Goal: Obtain resource: Download file/media

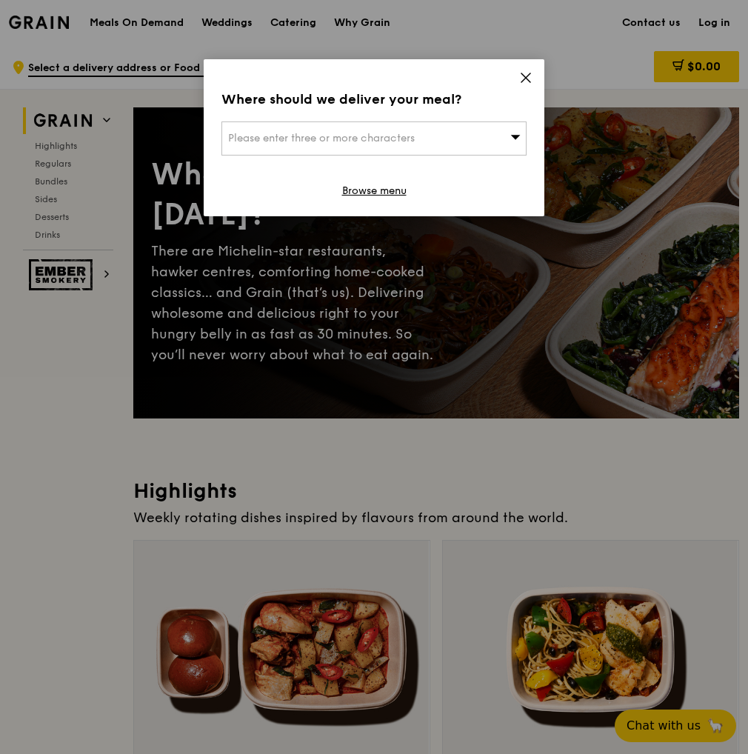
click at [490, 131] on div "Please enter three or more characters" at bounding box center [374, 139] width 305 height 34
click at [268, 164] on li "Please enter 3 or more characters" at bounding box center [374, 168] width 304 height 27
click at [532, 77] on icon at bounding box center [525, 77] width 13 height 13
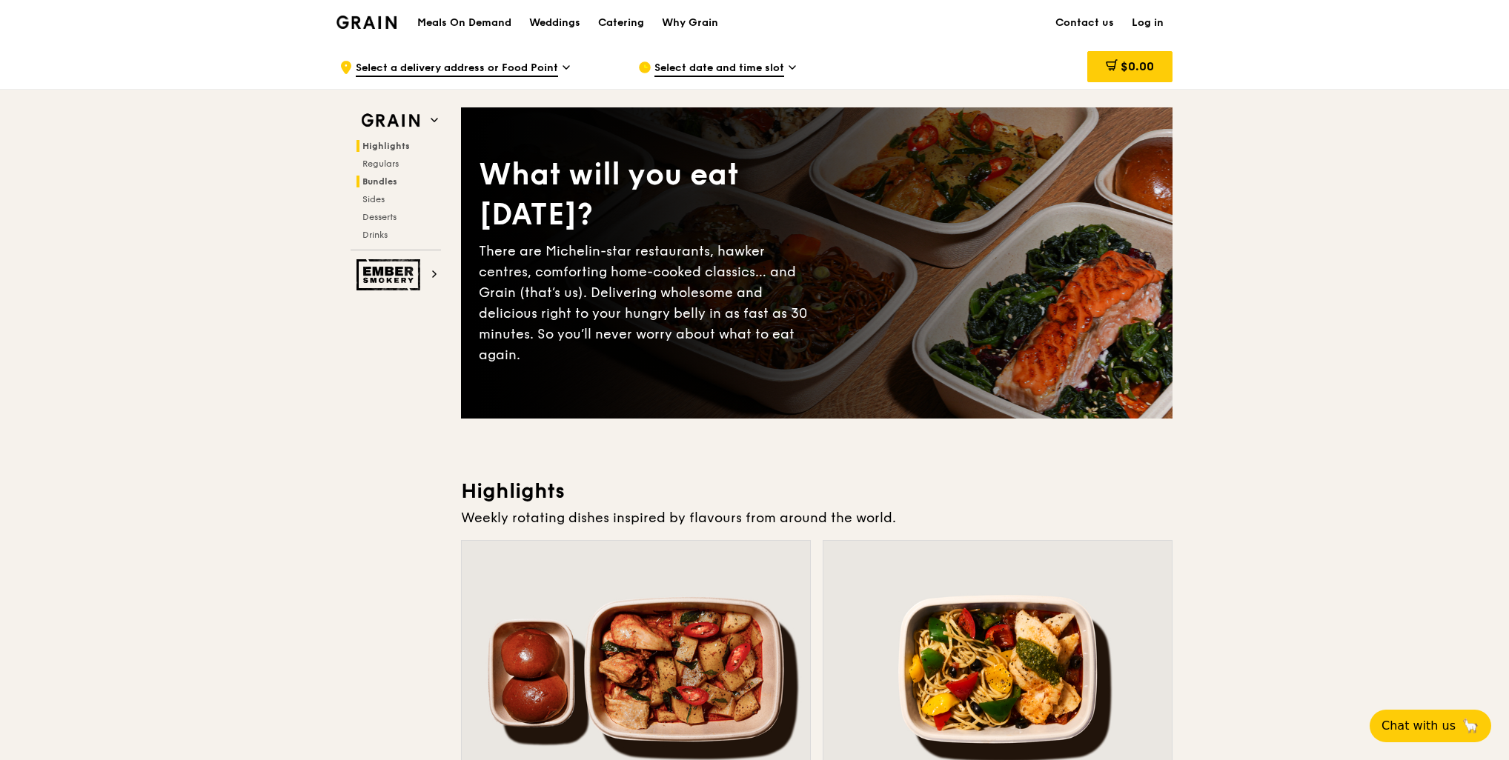
click at [394, 179] on span "Bundles" at bounding box center [379, 181] width 35 height 10
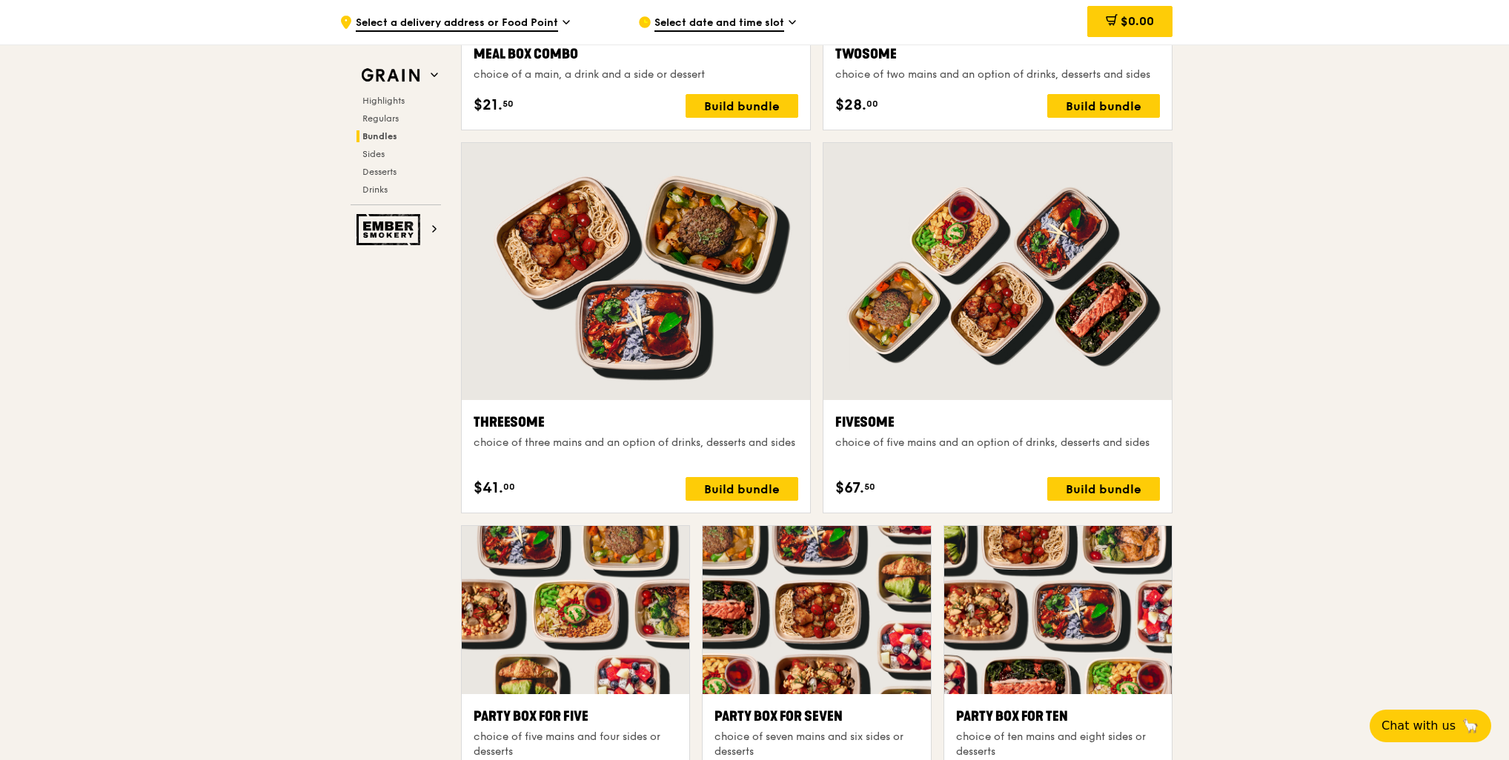
scroll to position [2357, 0]
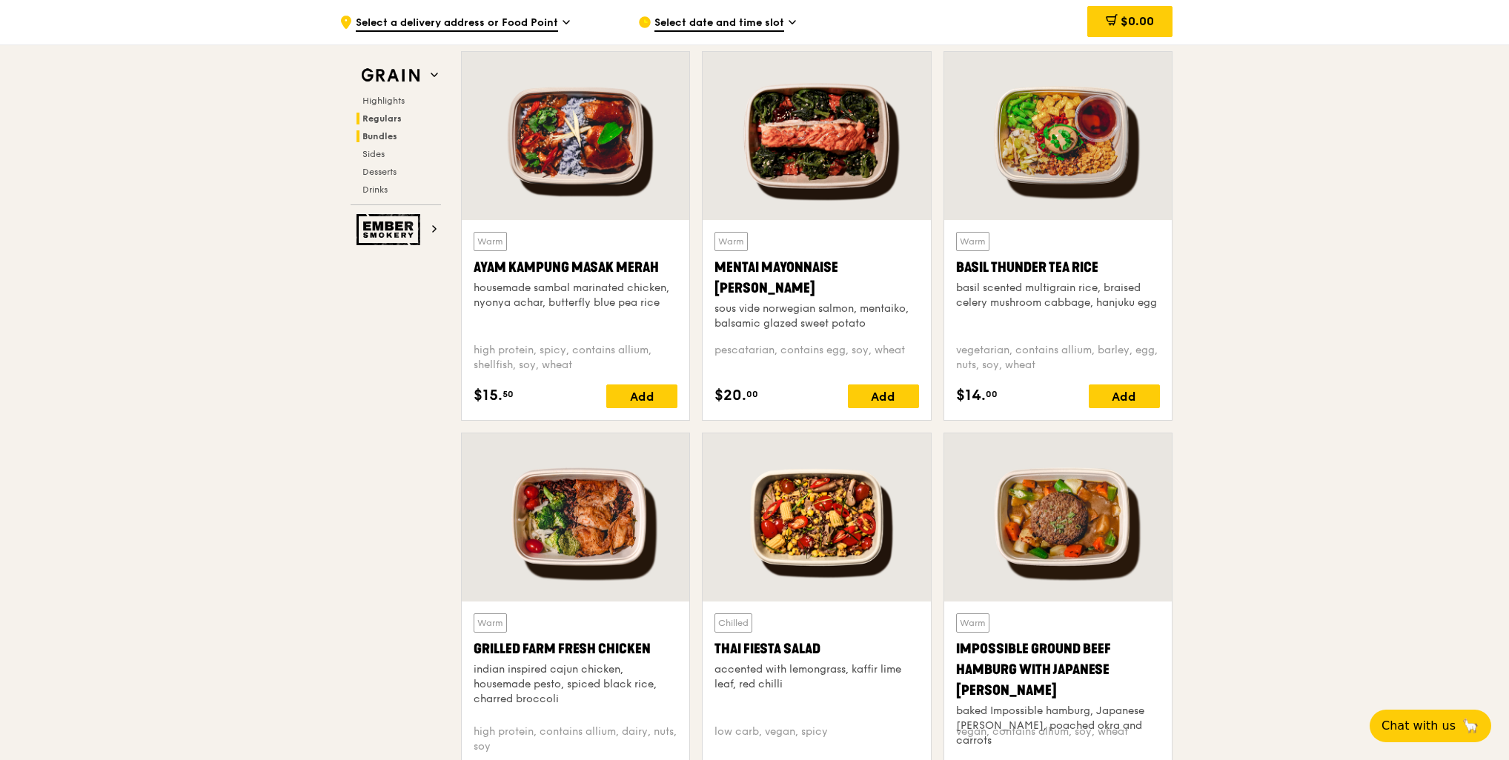
click at [395, 133] on span "Bundles" at bounding box center [379, 136] width 35 height 10
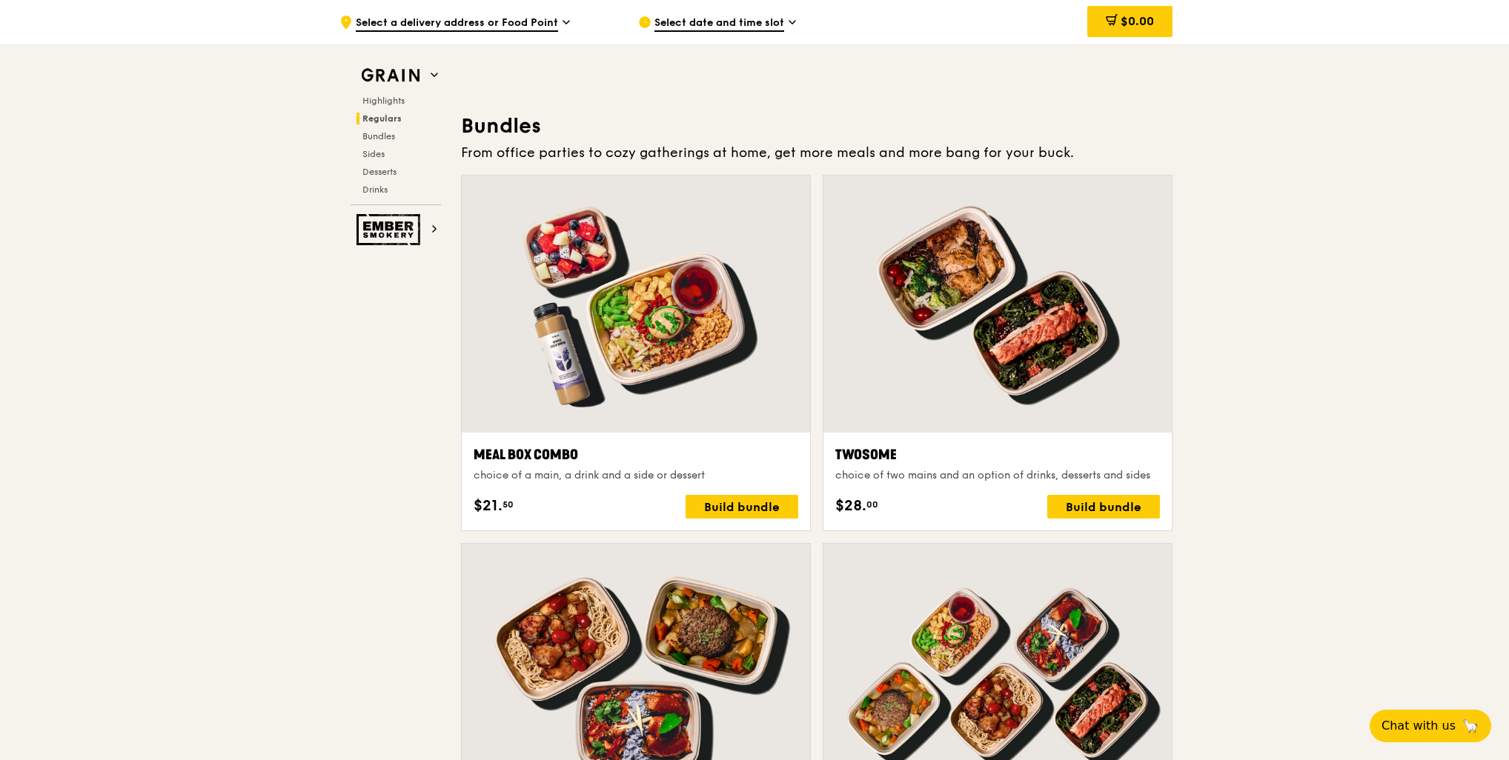
scroll to position [2134, 0]
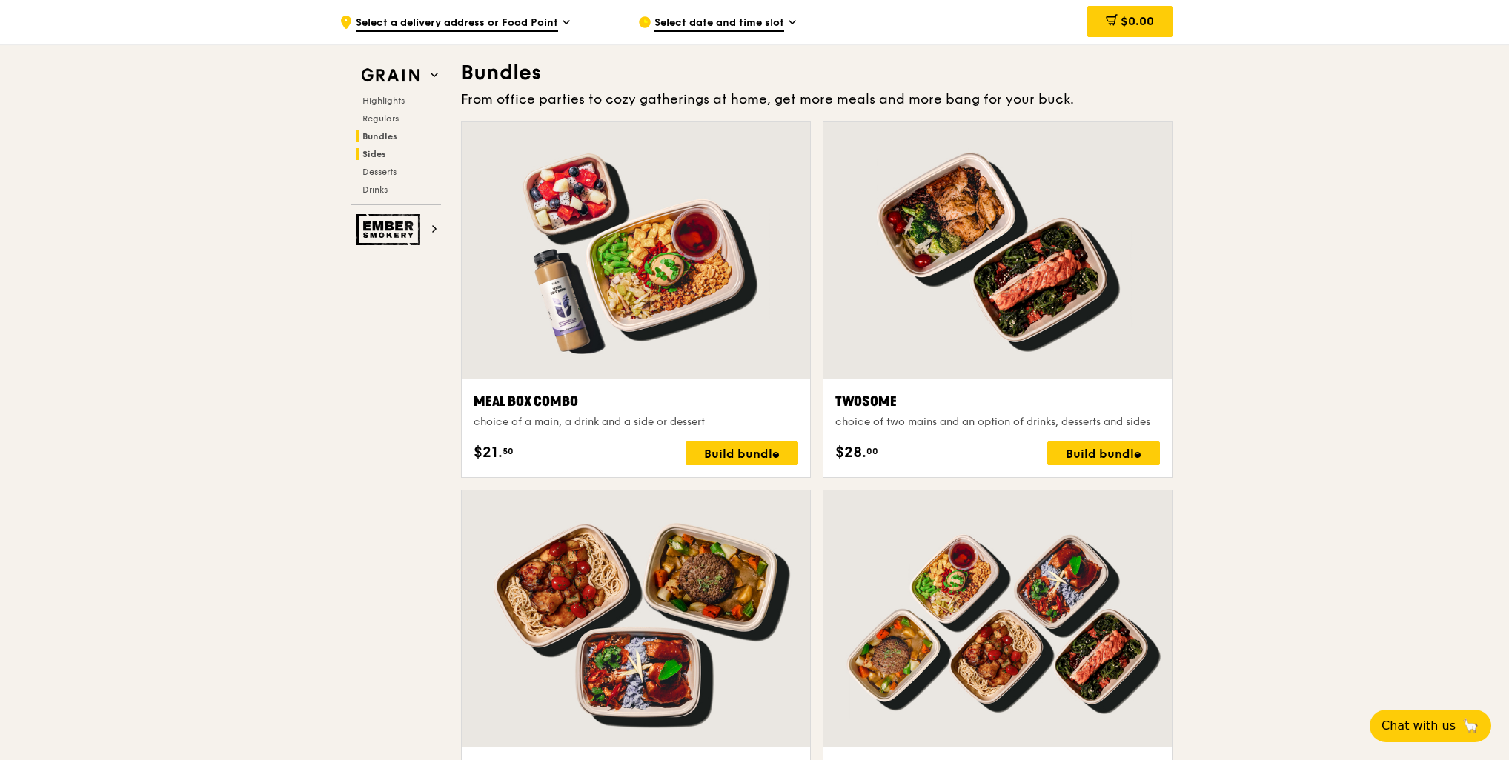
click at [385, 149] on span "Sides" at bounding box center [374, 154] width 24 height 10
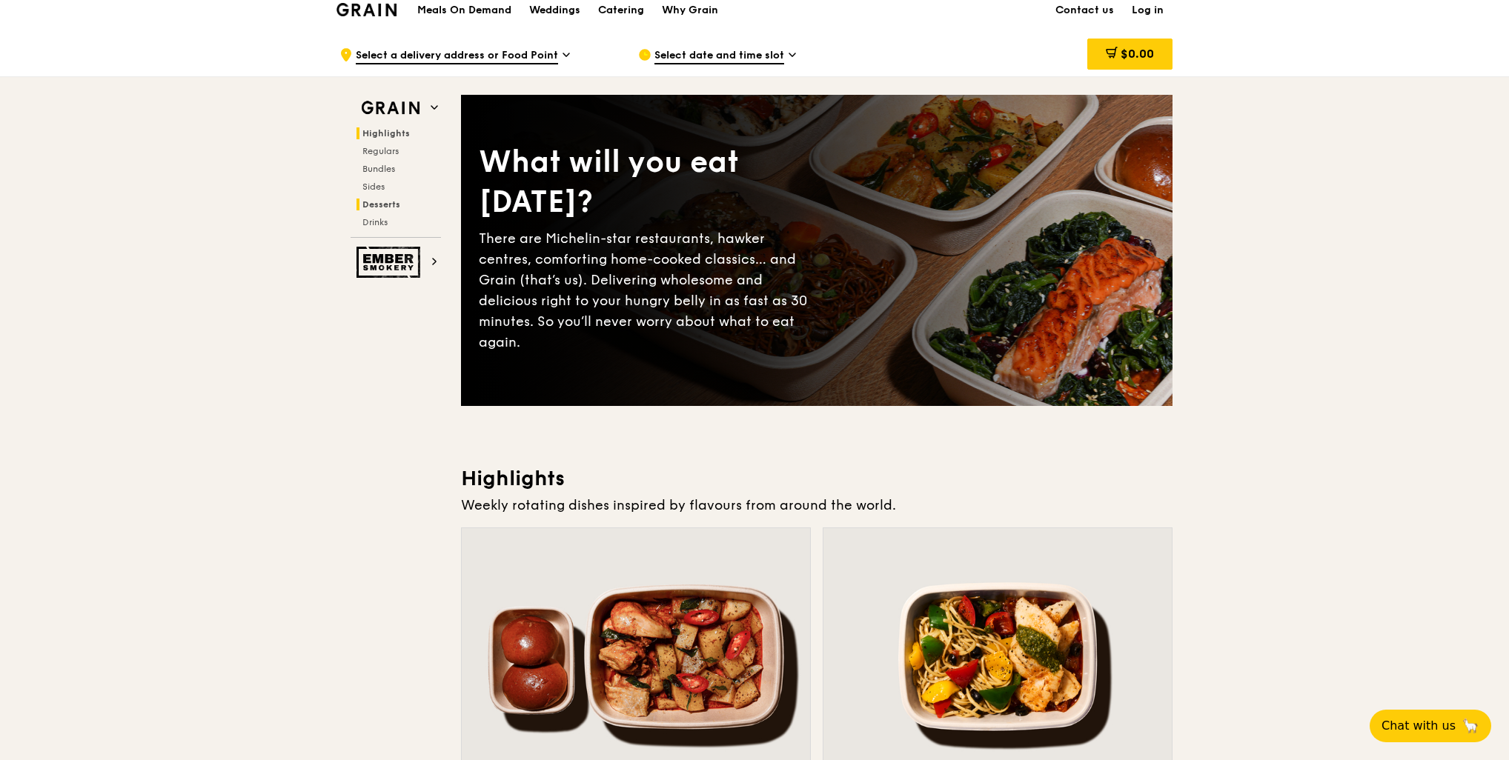
scroll to position [0, 0]
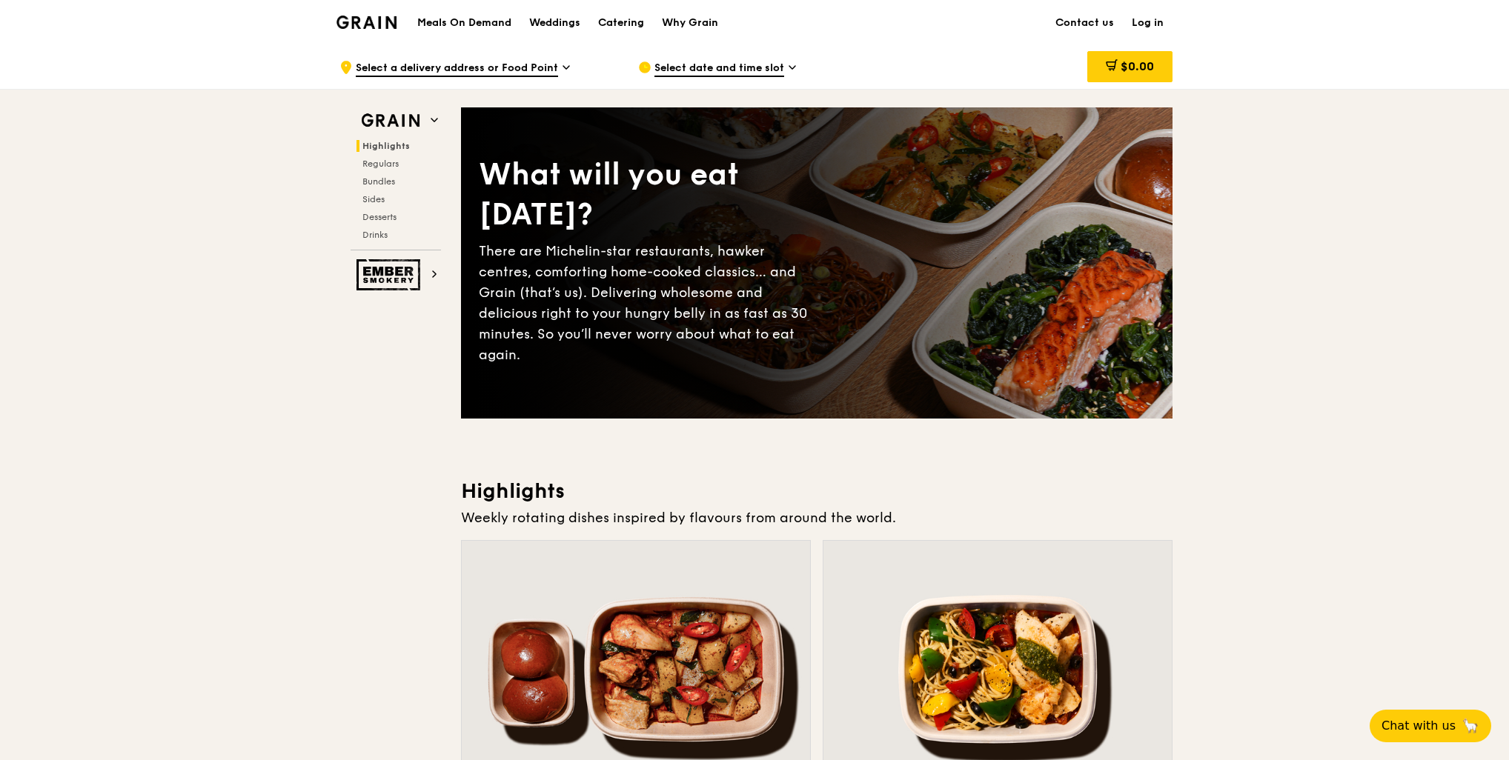
drag, startPoint x: 424, startPoint y: 18, endPoint x: 693, endPoint y: 15, distance: 269.0
click at [693, 15] on div "Meals On Demand Weddings Catering Why Grain" at bounding box center [567, 22] width 319 height 45
click at [644, 21] on div "Catering" at bounding box center [621, 23] width 46 height 44
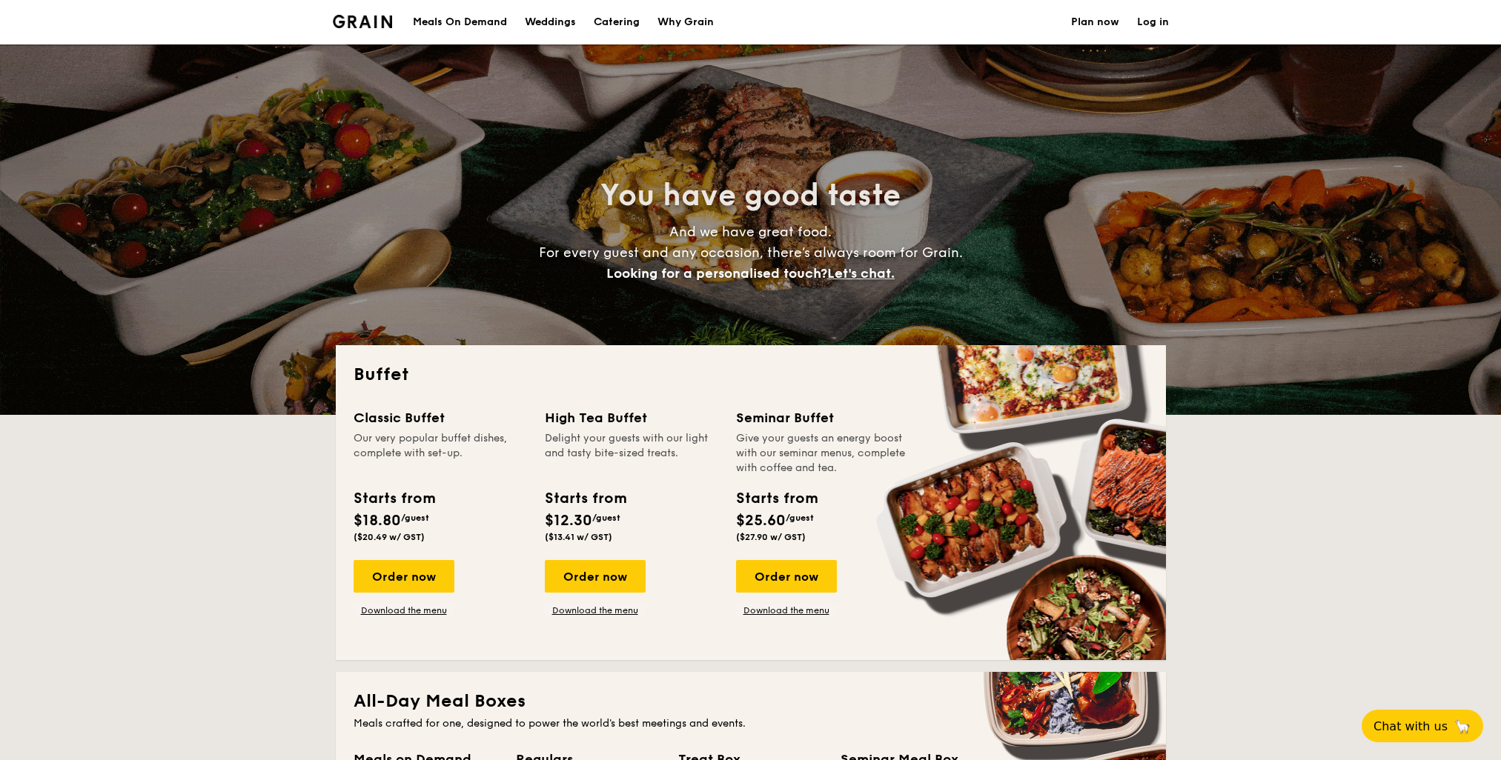
select select
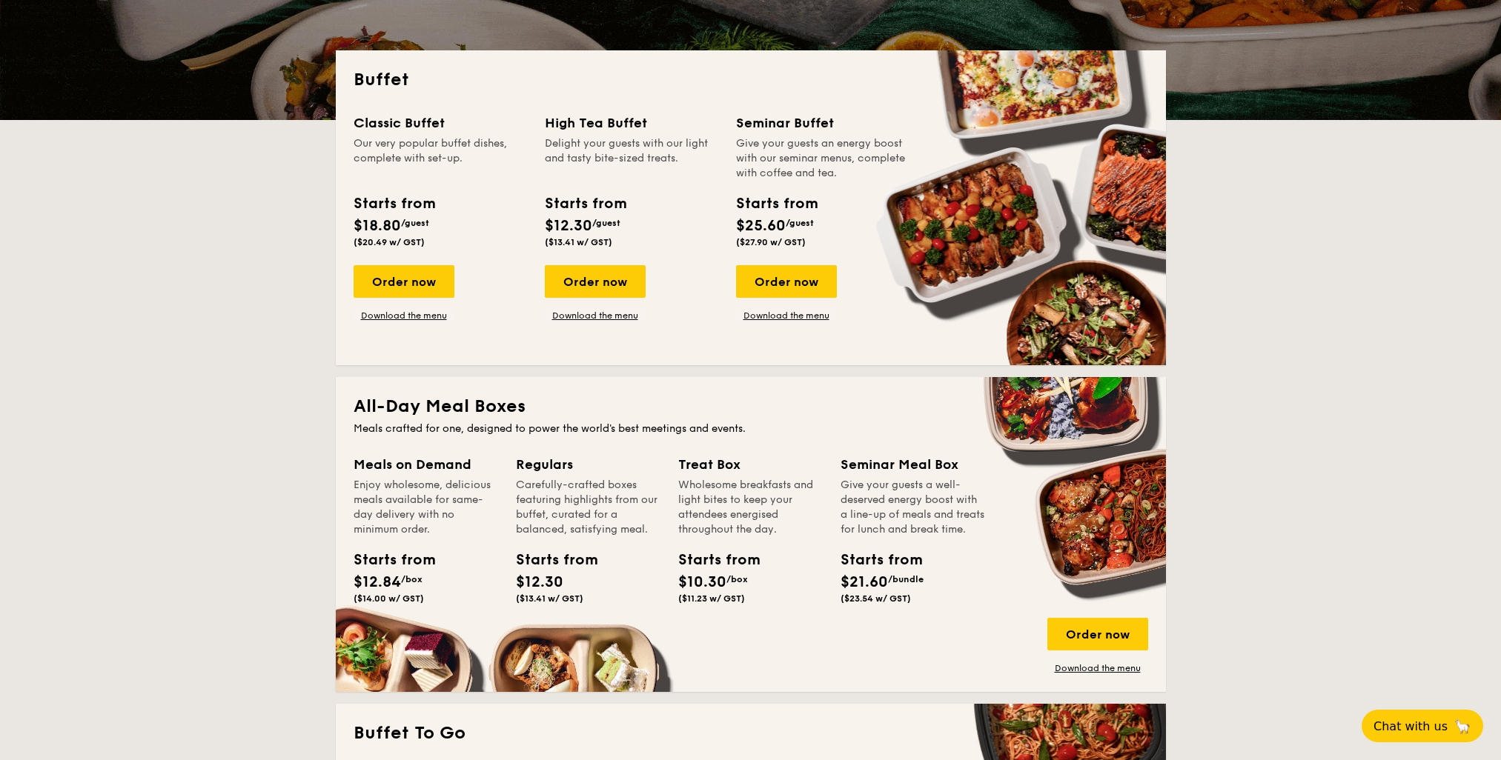
scroll to position [296, 0]
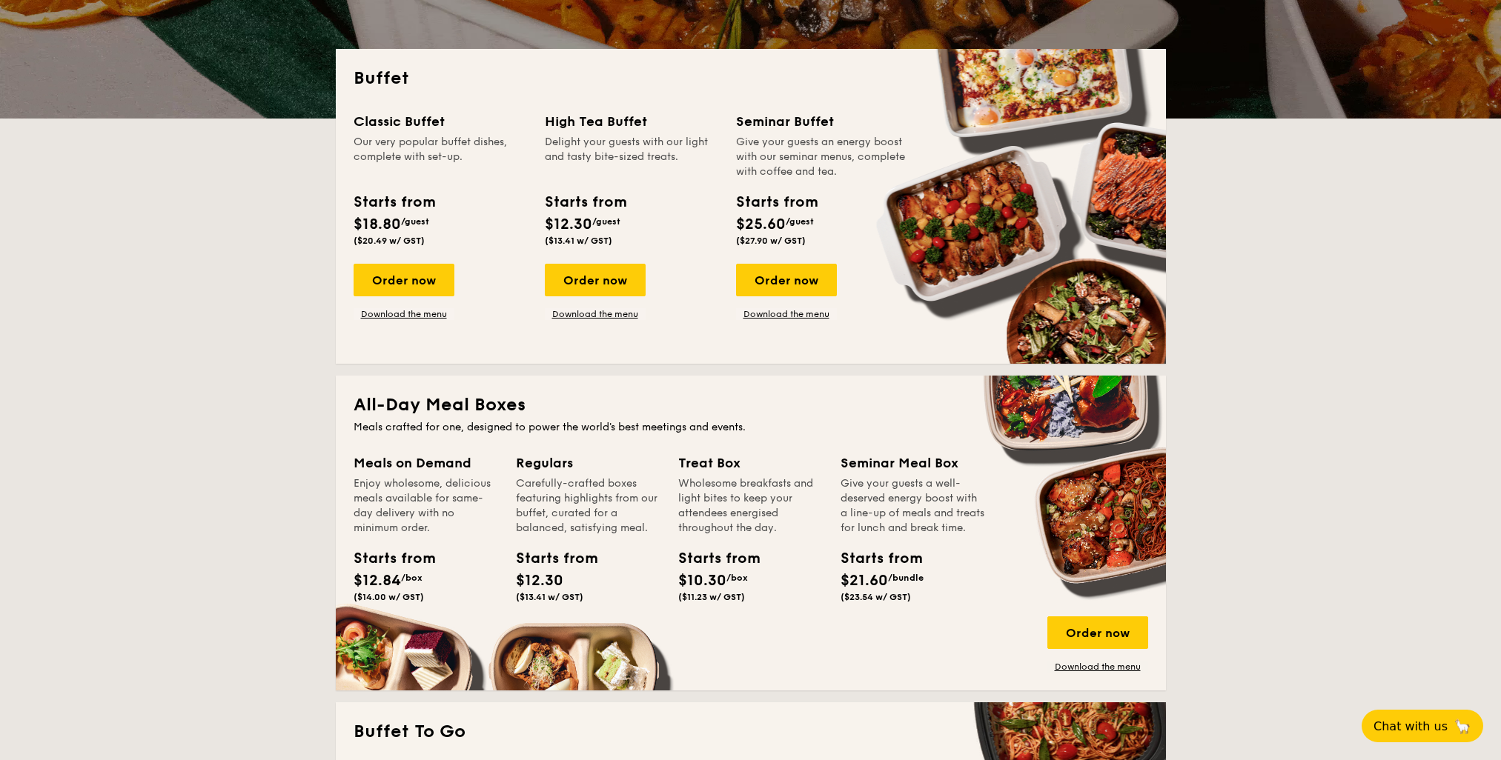
click at [1116, 657] on div "Order now Download the menu" at bounding box center [1097, 645] width 101 height 56
click at [1104, 663] on link "Download the menu" at bounding box center [1097, 667] width 101 height 12
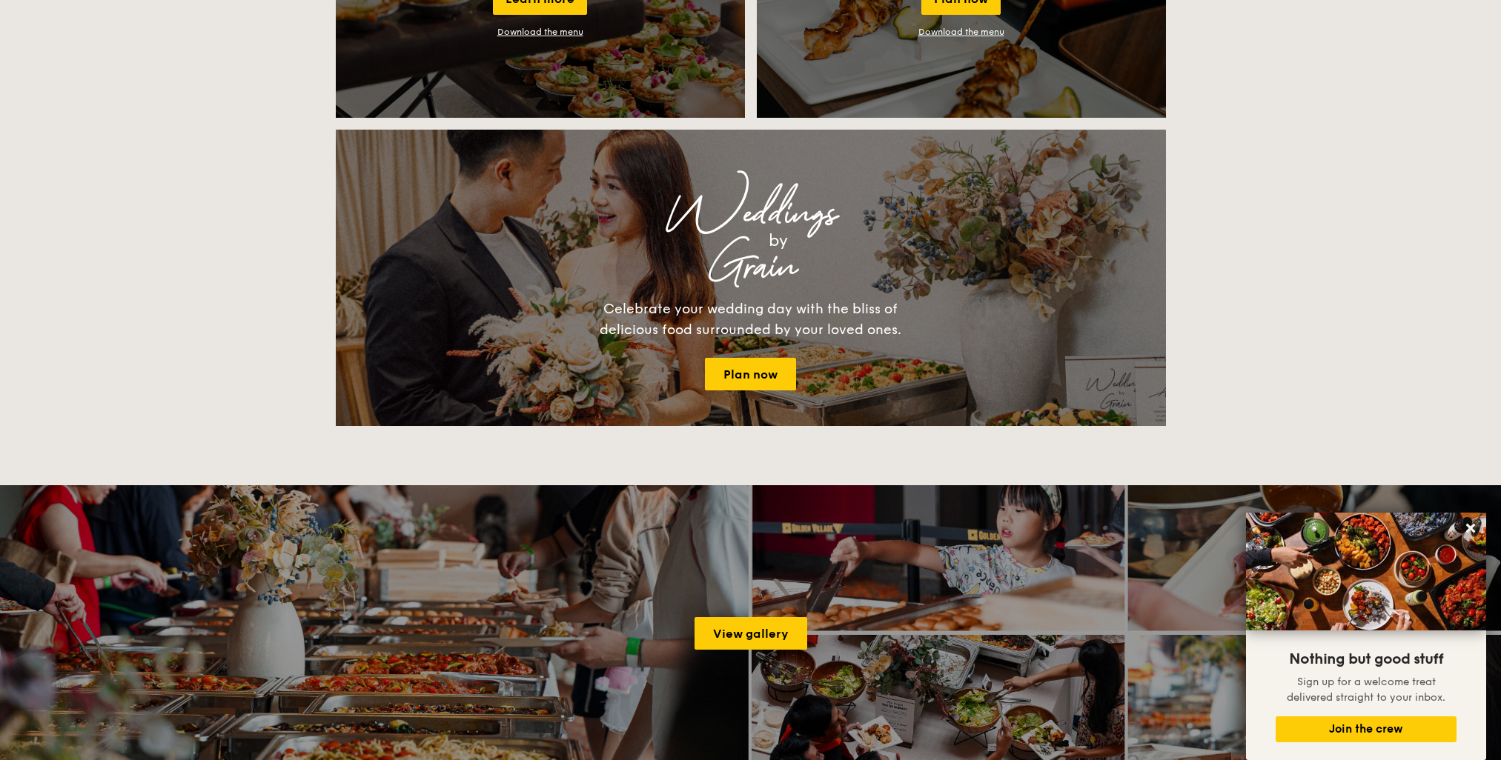
scroll to position [1630, 0]
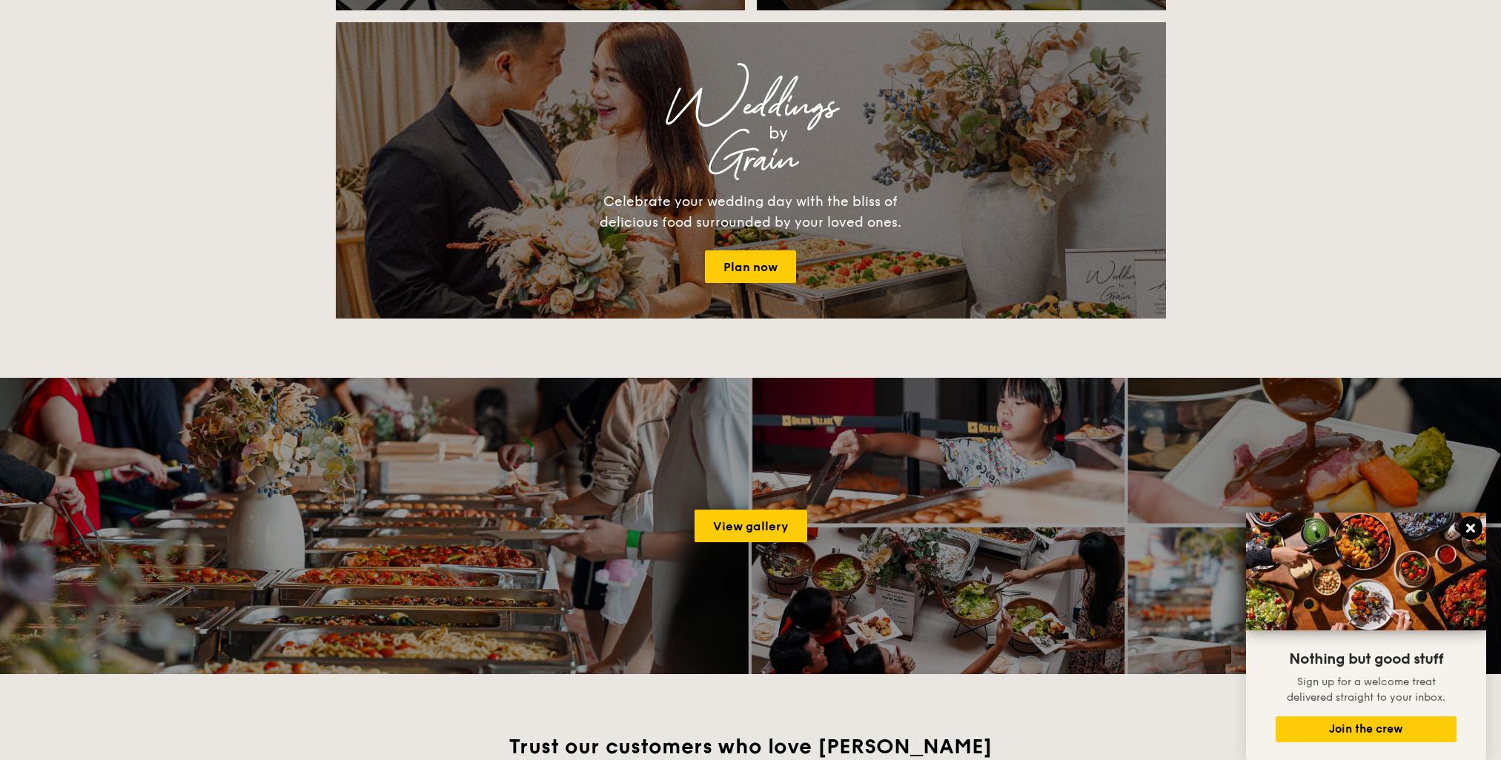
click at [1469, 525] on icon at bounding box center [1469, 528] width 13 height 13
